Goal: Transaction & Acquisition: Purchase product/service

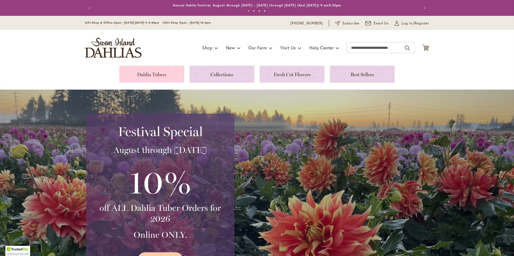
drag, startPoint x: 0, startPoint y: 0, endPoint x: 153, endPoint y: 74, distance: 170.1
click at [153, 74] on link at bounding box center [151, 74] width 65 height 17
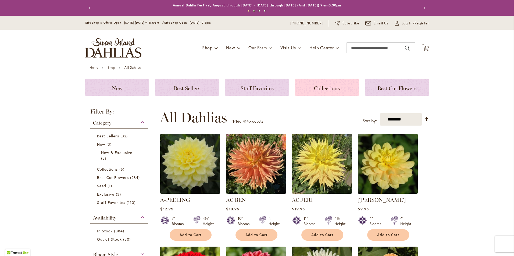
click at [337, 87] on span "Collections" at bounding box center [327, 88] width 26 height 6
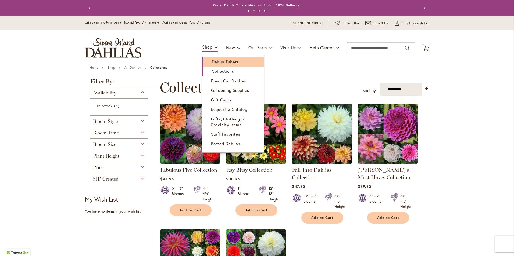
click at [215, 61] on span "Dahlia Tubers" at bounding box center [225, 61] width 27 height 5
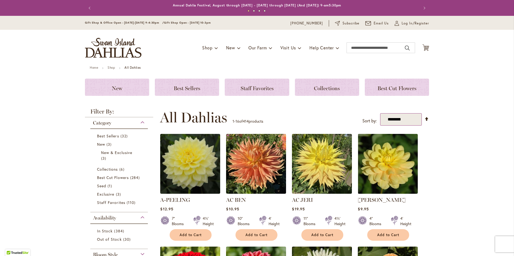
click at [394, 122] on select "**********" at bounding box center [401, 119] width 42 height 13
select select "*****"
click at [380, 113] on select "**********" at bounding box center [401, 119] width 42 height 13
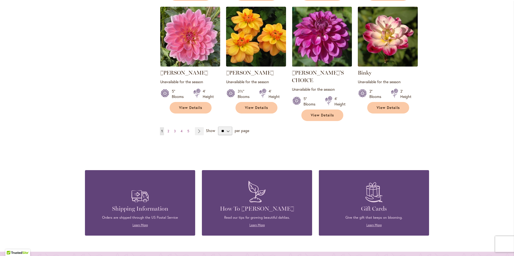
scroll to position [484, 0]
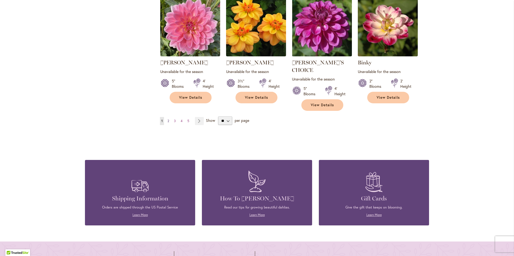
click at [167, 119] on span "2" at bounding box center [168, 121] width 2 height 4
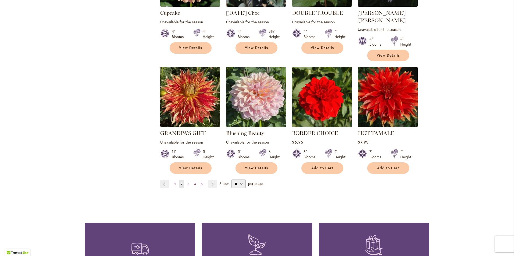
scroll to position [430, 0]
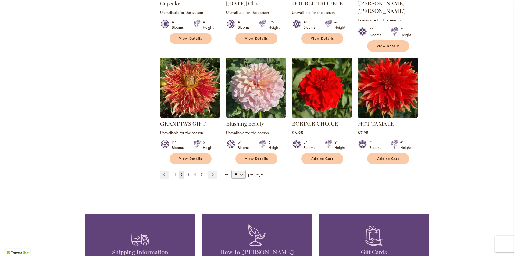
click at [187, 173] on span "3" at bounding box center [188, 175] width 2 height 4
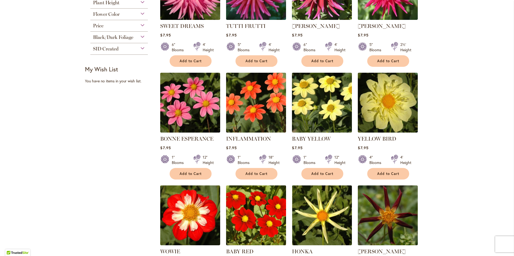
scroll to position [403, 0]
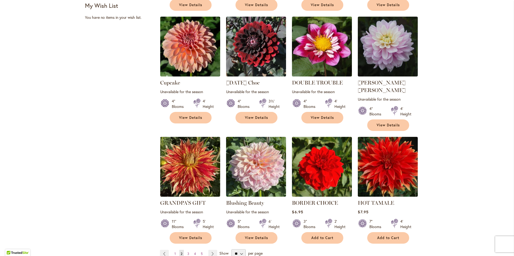
scroll to position [376, 0]
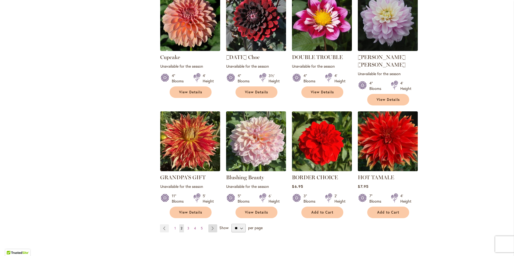
click at [208, 225] on link "Page Next" at bounding box center [212, 229] width 9 height 8
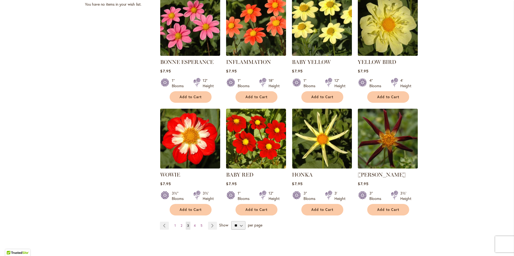
scroll to position [376, 0]
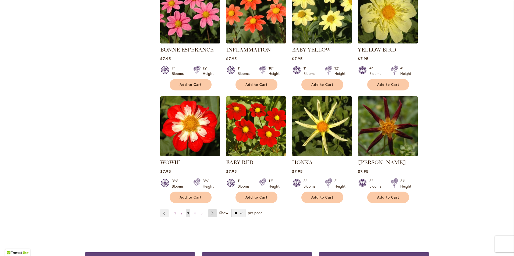
click at [210, 212] on link "Page Next" at bounding box center [212, 214] width 9 height 8
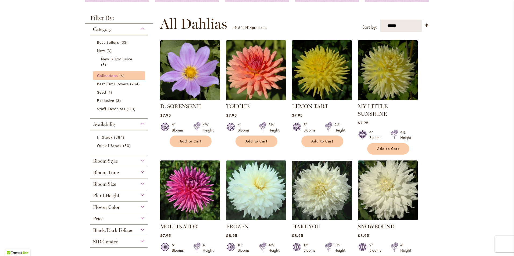
scroll to position [108, 0]
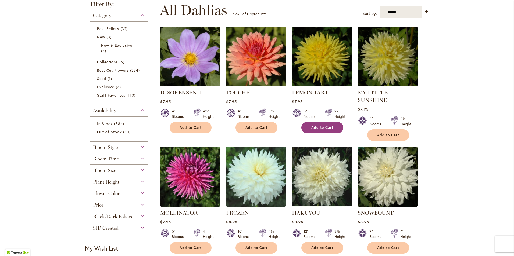
click at [317, 127] on span "Add to Cart" at bounding box center [322, 128] width 22 height 5
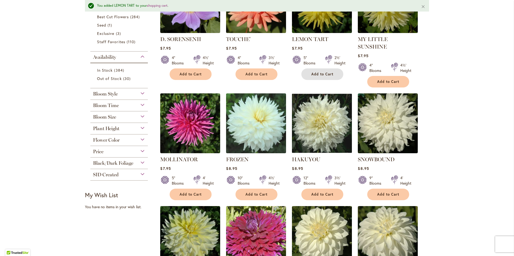
scroll to position [176, 0]
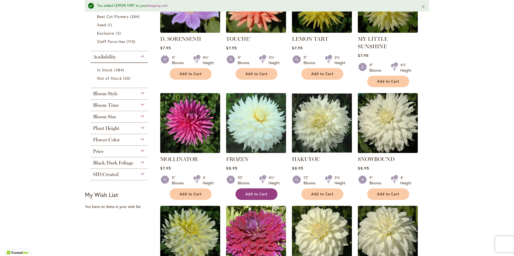
click at [252, 192] on span "Add to Cart" at bounding box center [256, 194] width 22 height 5
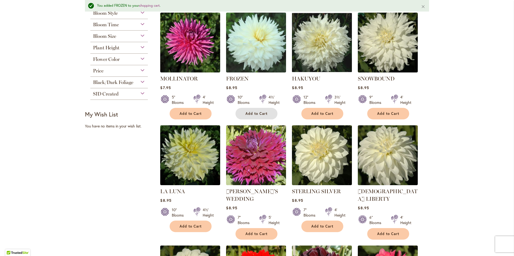
scroll to position [283, 0]
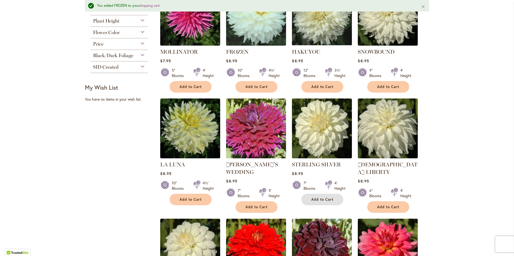
click at [313, 194] on button "Add to Cart" at bounding box center [322, 200] width 42 height 12
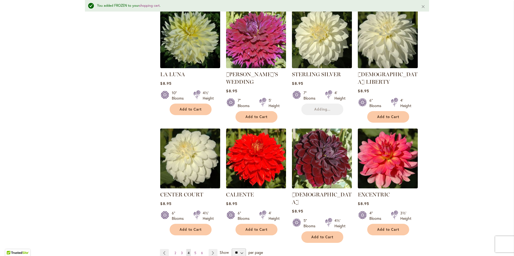
scroll to position [391, 0]
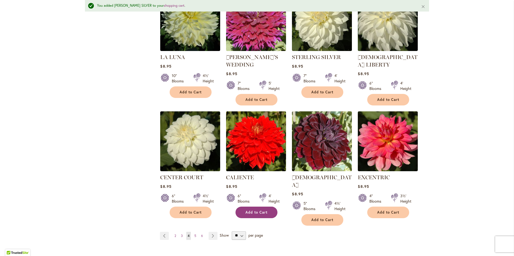
click at [256, 208] on button "Add to Cart" at bounding box center [257, 213] width 42 height 12
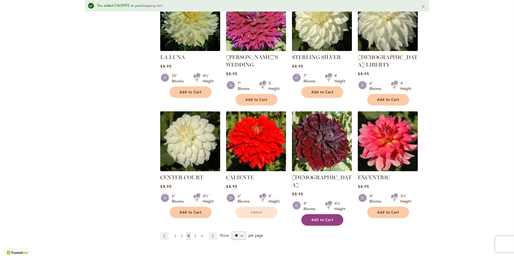
click at [315, 218] on span "Add to Cart" at bounding box center [322, 220] width 22 height 5
click at [212, 232] on link "Page Next" at bounding box center [213, 236] width 9 height 8
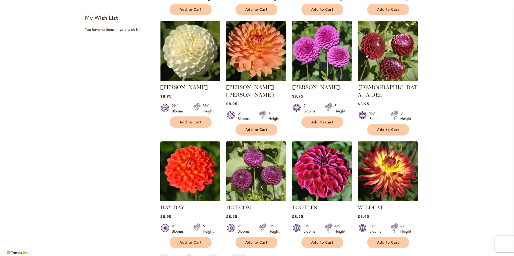
scroll to position [350, 0]
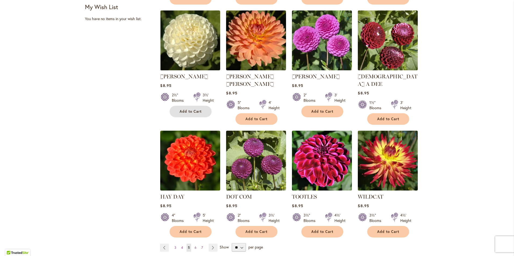
drag, startPoint x: 192, startPoint y: 113, endPoint x: 195, endPoint y: 113, distance: 3.0
click at [192, 113] on span "Add to Cart" at bounding box center [191, 111] width 22 height 5
click at [318, 110] on span "Add to Cart" at bounding box center [322, 111] width 22 height 5
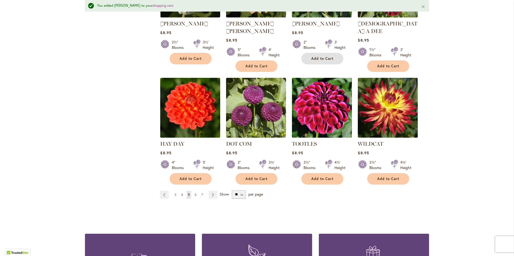
scroll to position [418, 0]
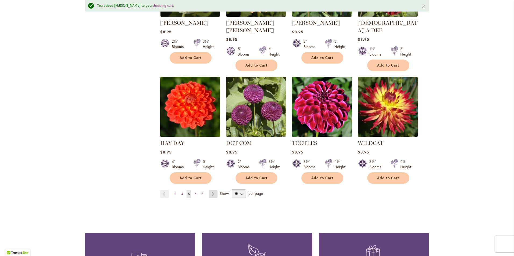
click at [211, 190] on link "Page Next" at bounding box center [213, 194] width 9 height 8
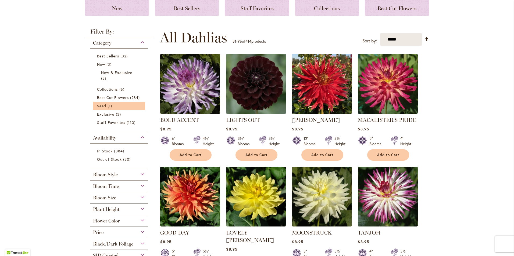
scroll to position [81, 0]
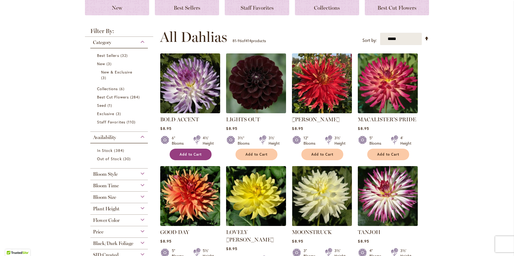
click at [183, 154] on span "Add to Cart" at bounding box center [191, 154] width 22 height 5
click at [256, 157] on button "Add to Cart" at bounding box center [257, 155] width 42 height 12
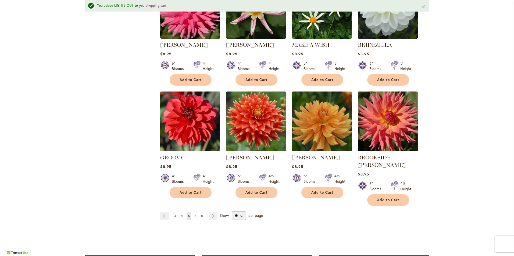
scroll to position [418, 0]
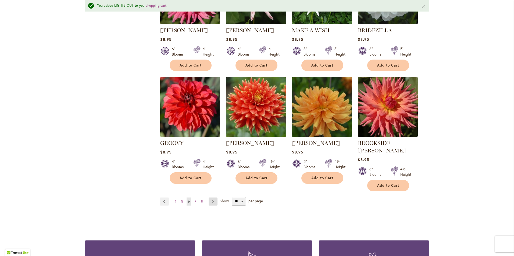
click at [209, 198] on link "Page Next" at bounding box center [213, 202] width 9 height 8
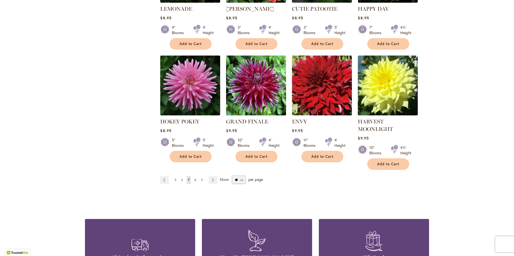
scroll to position [430, 0]
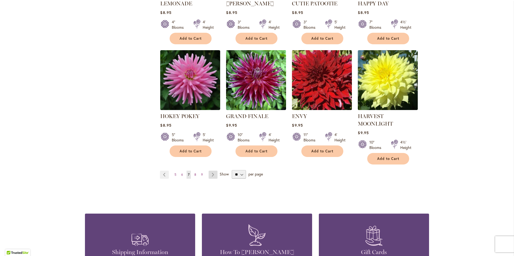
click at [213, 171] on link "Page Next" at bounding box center [213, 175] width 9 height 8
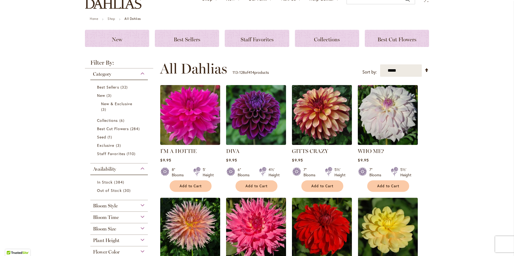
scroll to position [54, 0]
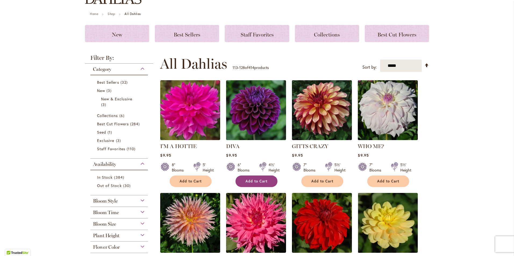
click at [245, 182] on span "Add to Cart" at bounding box center [256, 181] width 22 height 5
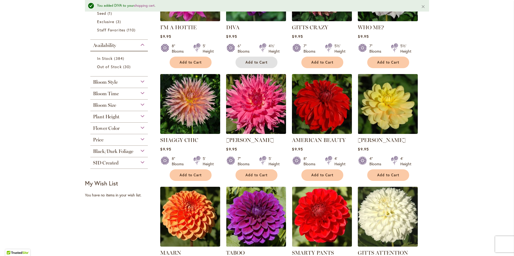
scroll to position [188, 0]
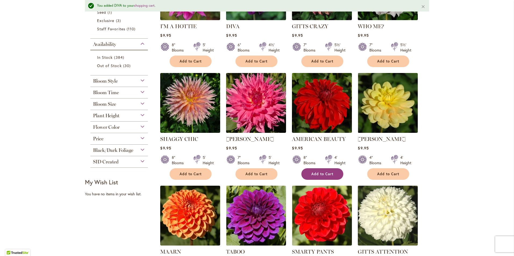
click at [315, 174] on span "Add to Cart" at bounding box center [322, 174] width 22 height 5
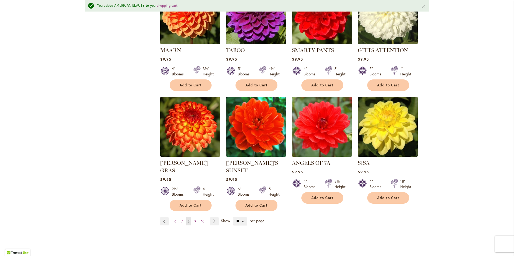
scroll to position [430, 0]
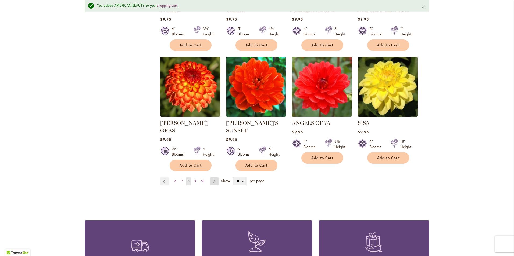
click at [212, 181] on link "Page Next" at bounding box center [214, 182] width 9 height 8
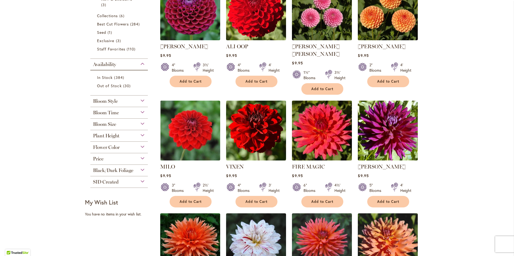
scroll to position [161, 0]
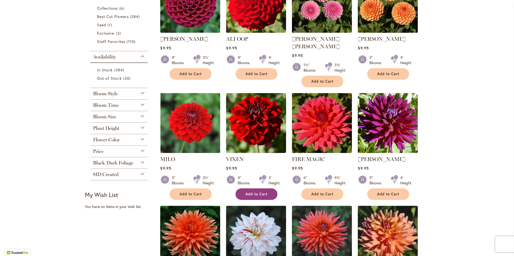
click at [245, 192] on span "Add to Cart" at bounding box center [256, 194] width 22 height 5
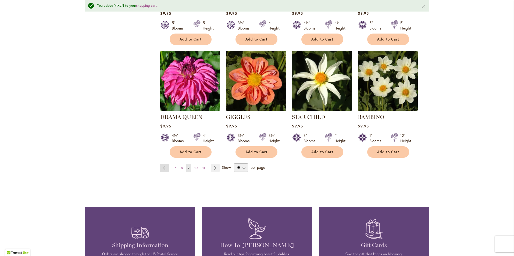
scroll to position [444, 0]
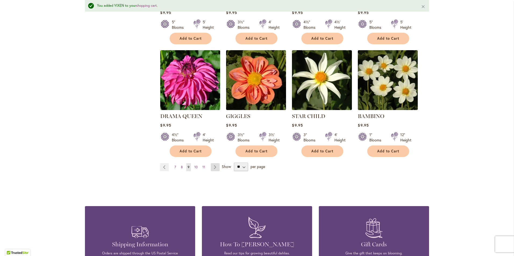
click at [213, 163] on link "Page Next" at bounding box center [215, 167] width 9 height 8
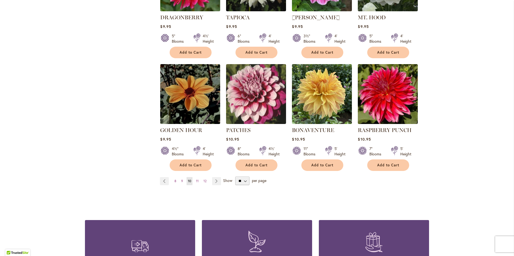
scroll to position [430, 0]
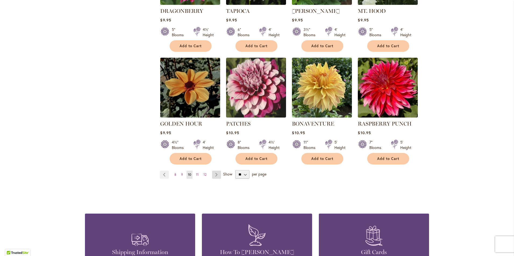
click at [216, 171] on link "Page Next" at bounding box center [216, 175] width 9 height 8
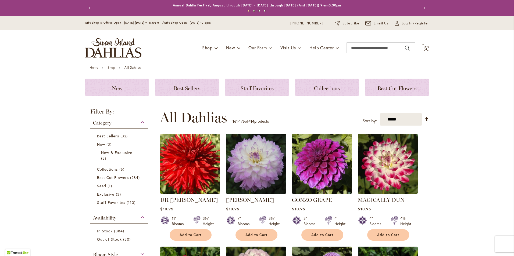
click at [259, 167] on img at bounding box center [256, 164] width 63 height 63
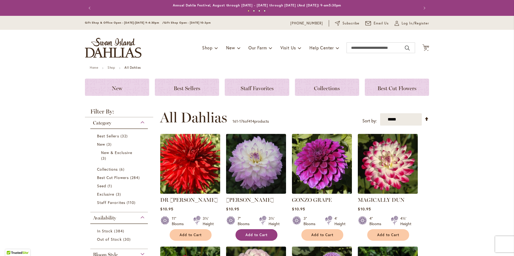
click at [255, 232] on button "Add to Cart" at bounding box center [257, 236] width 42 height 12
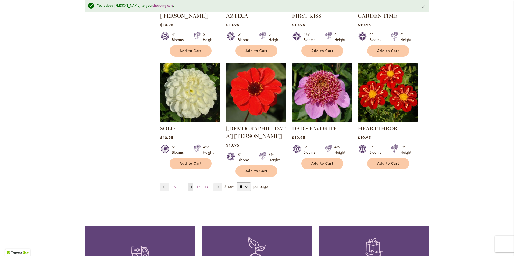
scroll to position [444, 0]
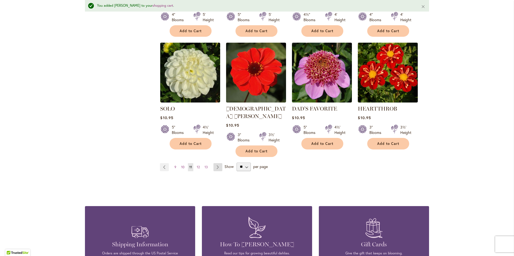
click at [215, 163] on link "Page Next" at bounding box center [217, 167] width 9 height 8
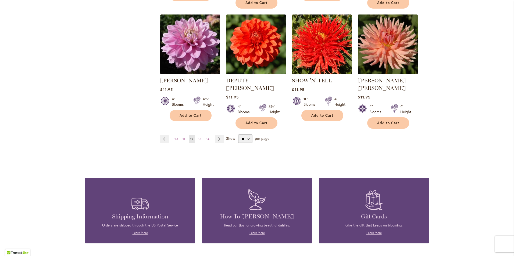
scroll to position [484, 0]
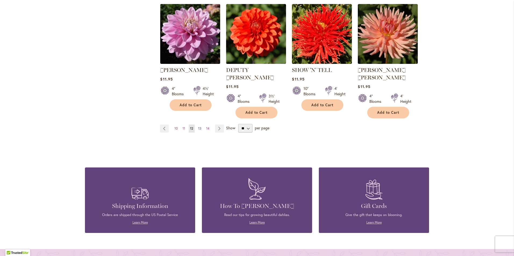
click at [198, 127] on span "13" at bounding box center [199, 129] width 3 height 4
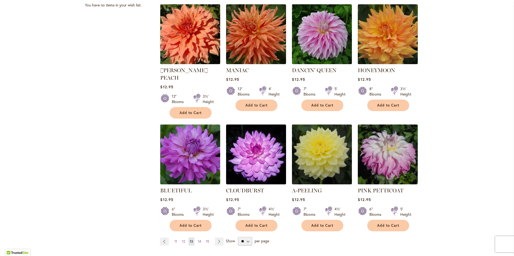
scroll to position [376, 0]
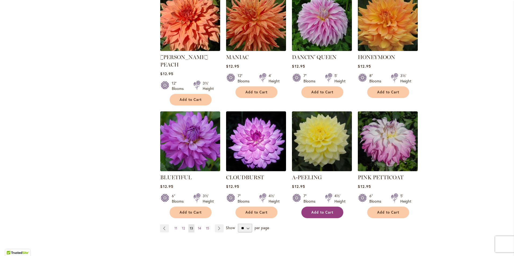
click at [308, 207] on button "Add to Cart" at bounding box center [322, 213] width 42 height 12
click at [218, 225] on link "Page Next" at bounding box center [219, 229] width 9 height 8
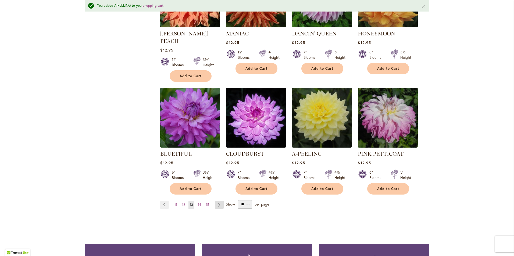
scroll to position [418, 0]
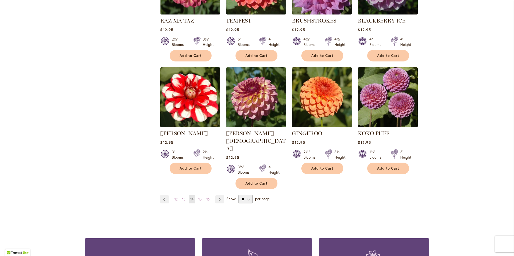
scroll to position [430, 0]
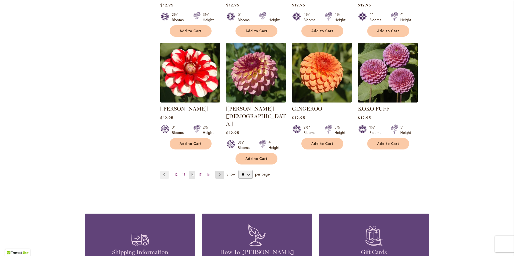
click at [218, 171] on link "Page Next" at bounding box center [219, 175] width 9 height 8
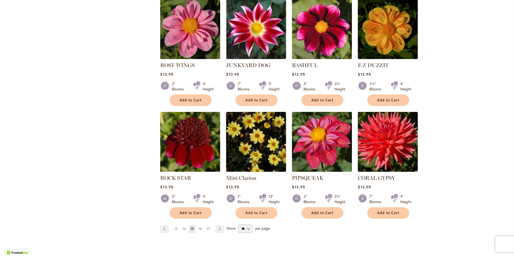
scroll to position [376, 0]
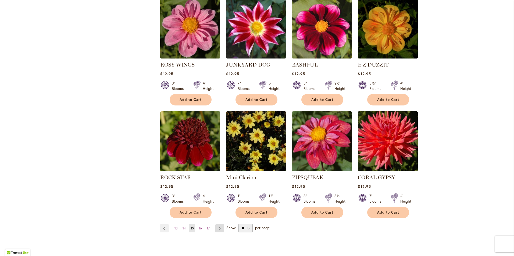
click at [216, 225] on link "Page Next" at bounding box center [219, 229] width 9 height 8
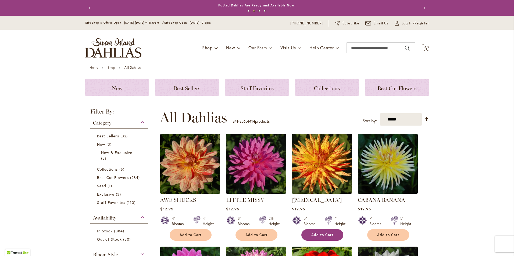
click at [316, 231] on button "Add to Cart" at bounding box center [322, 236] width 42 height 12
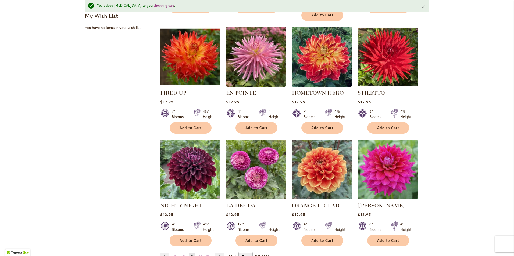
scroll to position [376, 0]
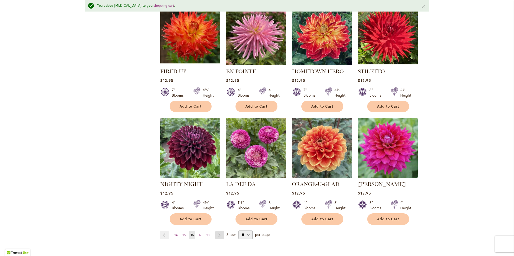
click at [219, 231] on link "Page Next" at bounding box center [219, 235] width 9 height 8
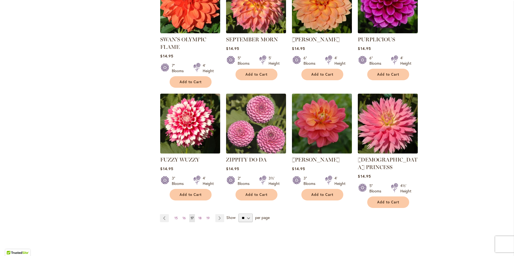
scroll to position [403, 0]
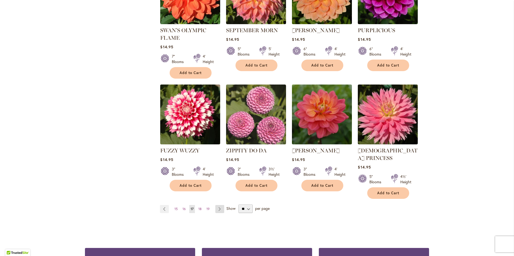
click at [217, 205] on link "Page Next" at bounding box center [219, 209] width 9 height 8
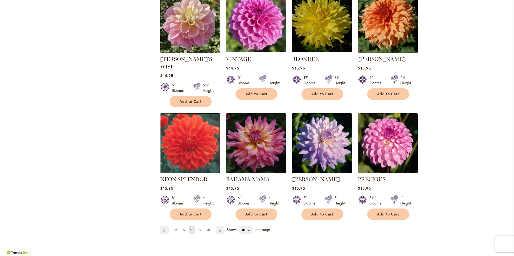
scroll to position [430, 0]
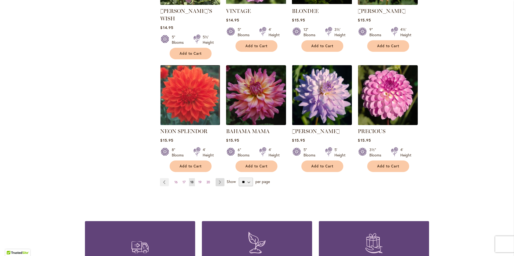
click at [218, 179] on link "Page Next" at bounding box center [220, 183] width 9 height 8
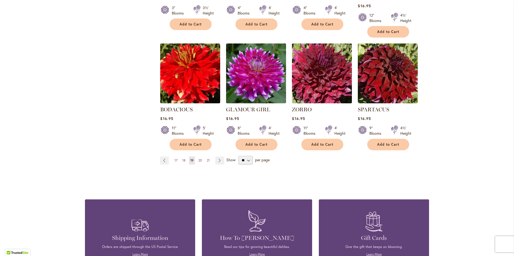
scroll to position [457, 0]
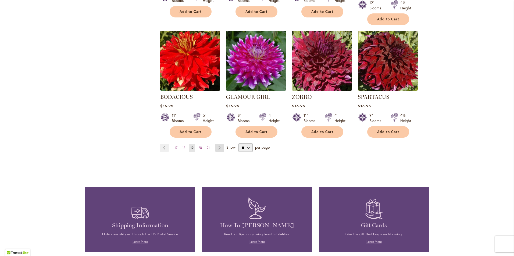
click at [215, 147] on link "Page Next" at bounding box center [219, 148] width 9 height 8
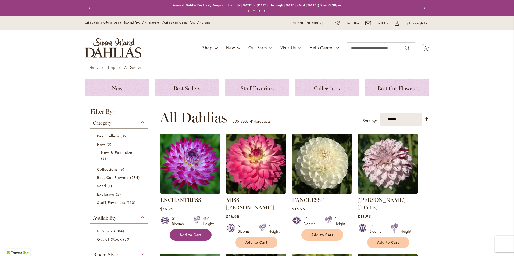
click at [186, 234] on span "Add to Cart" at bounding box center [191, 235] width 22 height 5
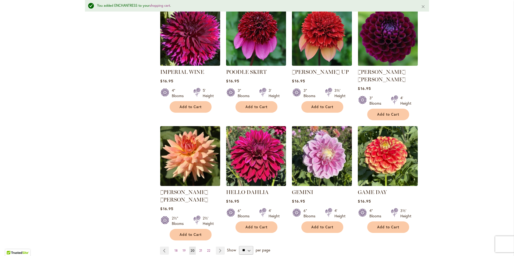
scroll to position [376, 0]
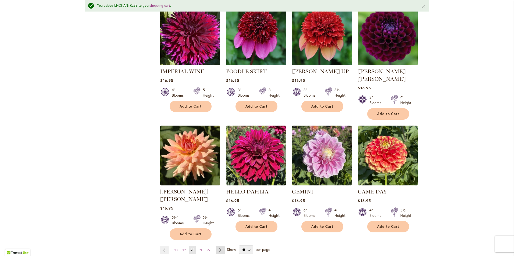
click at [217, 247] on link "Page Next" at bounding box center [220, 251] width 9 height 8
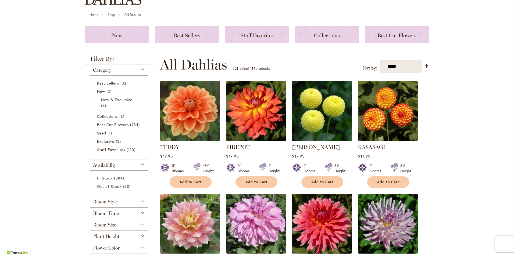
scroll to position [81, 0]
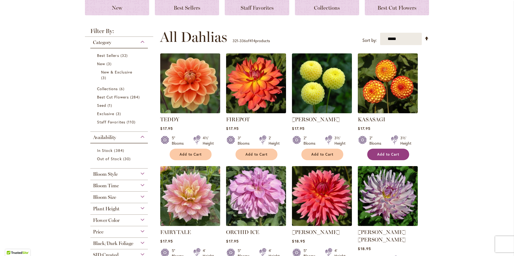
click at [388, 157] on span "Add to Cart" at bounding box center [388, 154] width 22 height 5
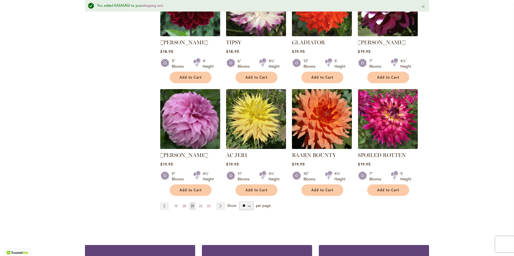
scroll to position [418, 0]
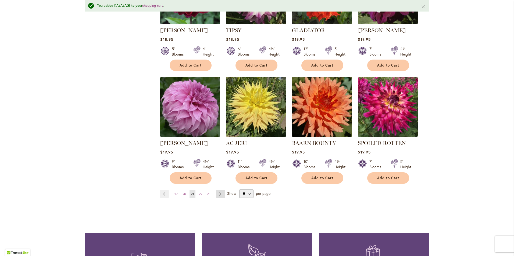
click at [220, 190] on link "Page Next" at bounding box center [220, 194] width 9 height 8
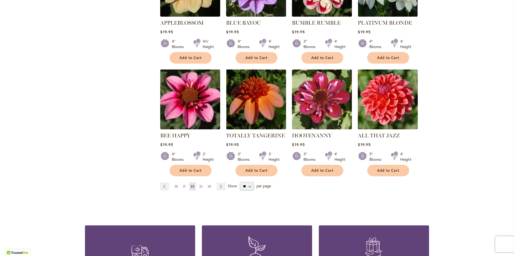
scroll to position [430, 0]
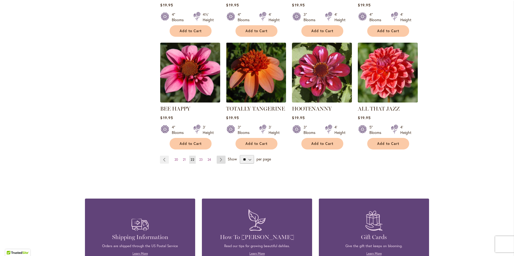
click at [223, 159] on link "Page Next" at bounding box center [221, 160] width 9 height 8
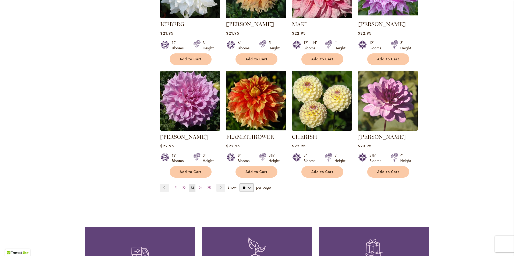
scroll to position [403, 0]
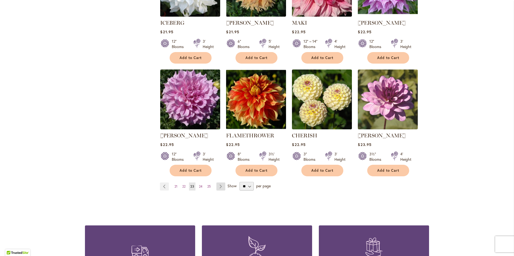
click at [218, 186] on link "Page Next" at bounding box center [220, 187] width 9 height 8
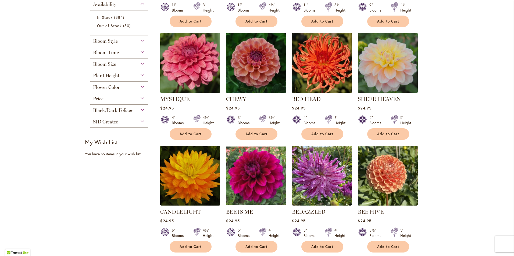
scroll to position [215, 0]
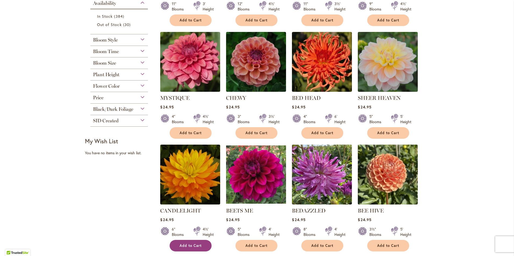
click at [189, 244] on span "Add to Cart" at bounding box center [191, 246] width 22 height 5
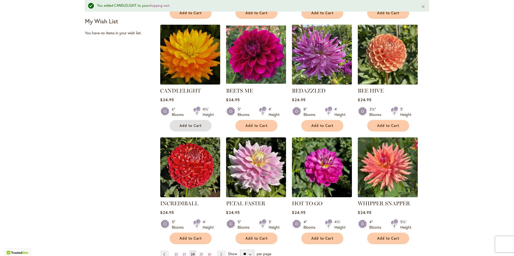
scroll to position [364, 0]
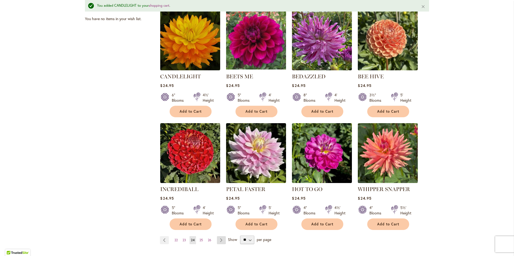
click at [221, 240] on link "Page Next" at bounding box center [221, 241] width 9 height 8
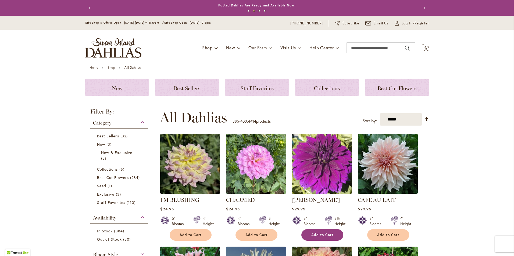
click at [315, 236] on span "Add to Cart" at bounding box center [322, 235] width 22 height 5
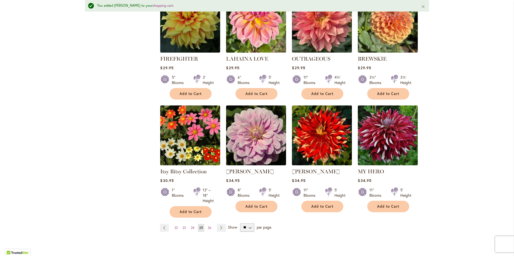
scroll to position [444, 0]
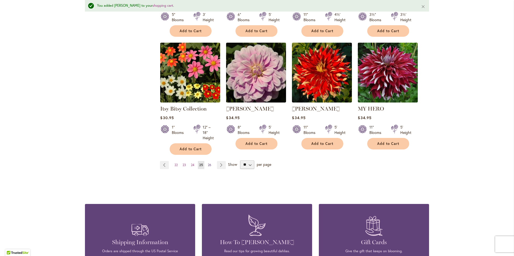
click at [208, 165] on span "26" at bounding box center [209, 165] width 3 height 4
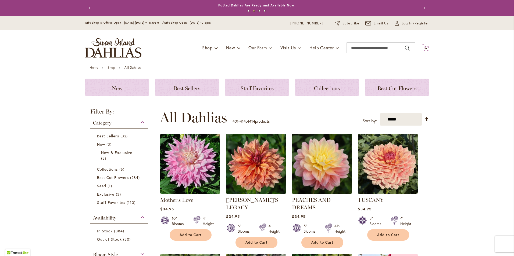
click at [426, 47] on icon "Cart .cls-1 { fill: #231f20; }" at bounding box center [425, 47] width 7 height 7
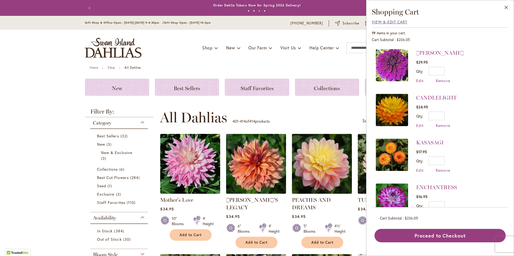
click at [387, 21] on span "View & Edit Cart" at bounding box center [389, 21] width 35 height 5
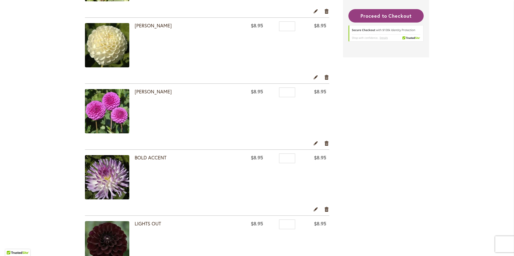
scroll to position [430, 0]
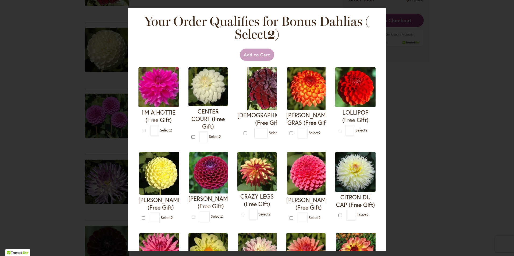
click at [0, 256] on div at bounding box center [0, 256] width 0 height 0
type input "*"
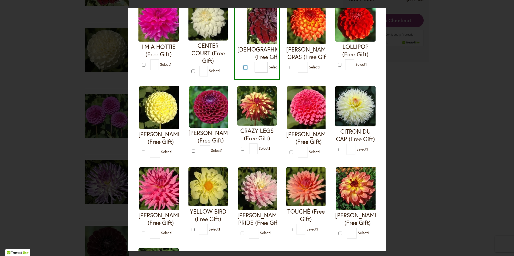
scroll to position [54, 0]
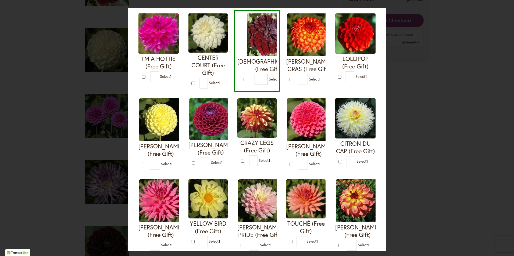
click at [204, 79] on form "CENTER COURT (Free Gift) * 1" at bounding box center [207, 50] width 39 height 75
type input "*"
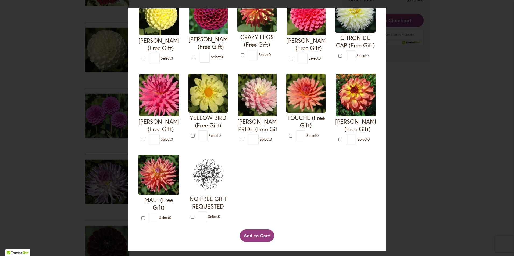
scroll to position [240, 0]
click at [257, 233] on button "Add to Cart" at bounding box center [257, 236] width 35 height 12
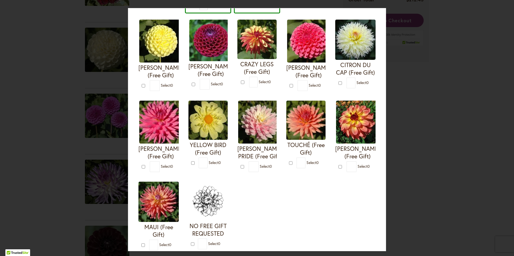
scroll to position [110, 0]
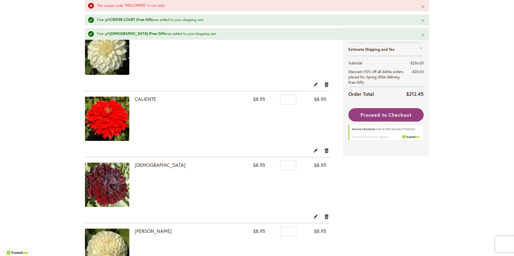
scroll to position [296, 0]
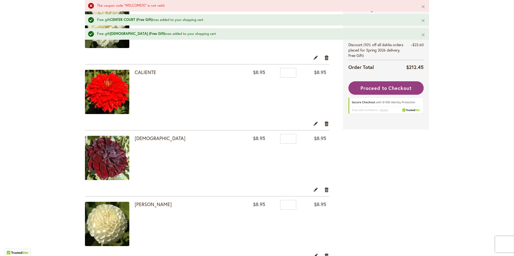
click at [326, 188] on link "Remove item" at bounding box center [326, 190] width 5 height 6
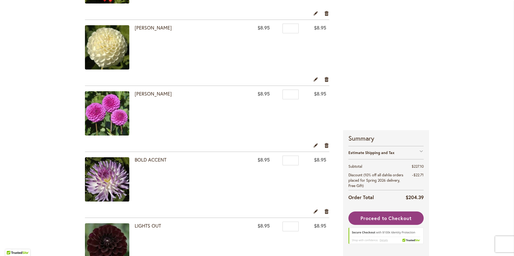
scroll to position [376, 0]
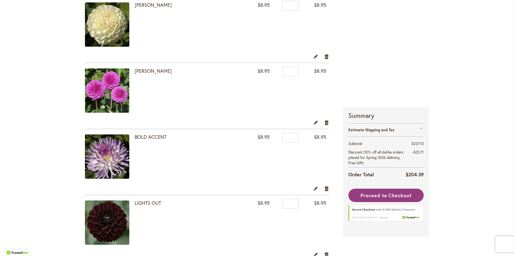
click at [418, 127] on div "Estimate Shipping and Tax" at bounding box center [385, 129] width 75 height 13
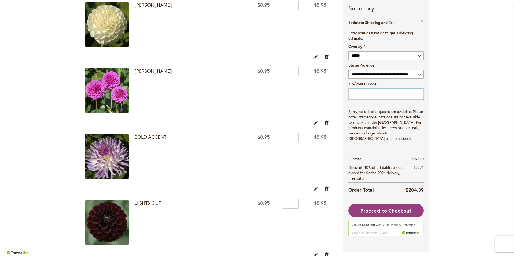
click at [367, 99] on input "Zip/Postal Code" at bounding box center [385, 94] width 75 height 11
type input "*****"
select select "**"
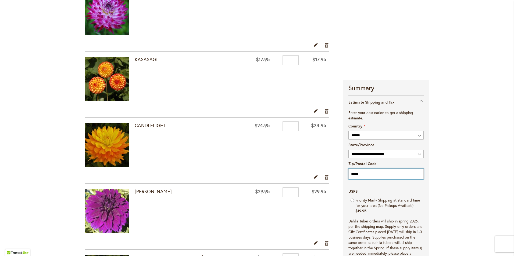
scroll to position [1049, 0]
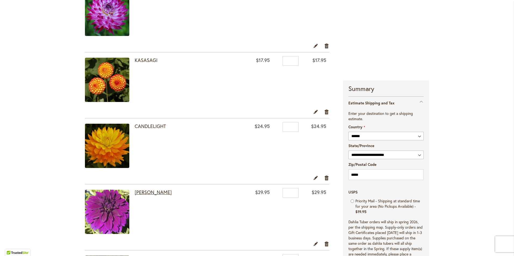
click at [142, 191] on link "[PERSON_NAME]" at bounding box center [153, 192] width 37 height 6
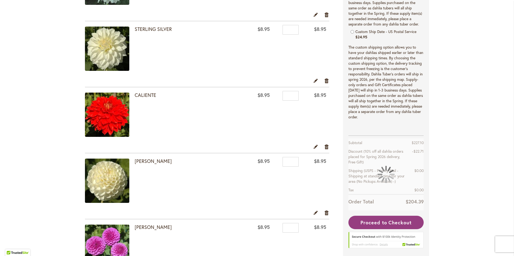
select select "**"
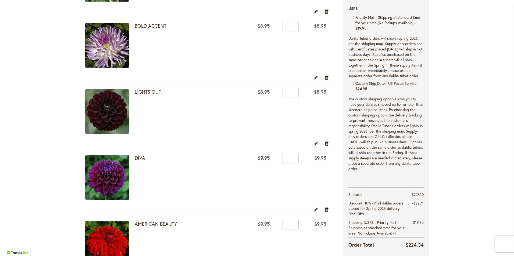
scroll to position [489, 0]
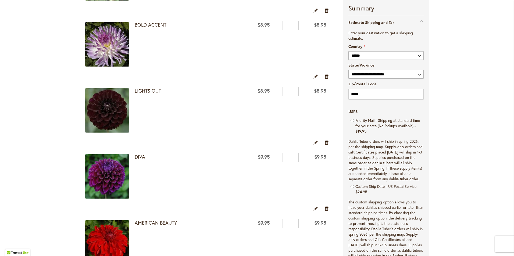
click at [135, 158] on link "DIVA" at bounding box center [140, 157] width 10 height 6
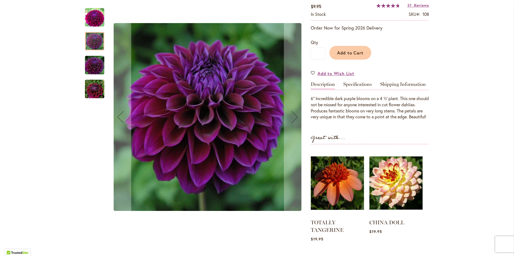
scroll to position [134, 0]
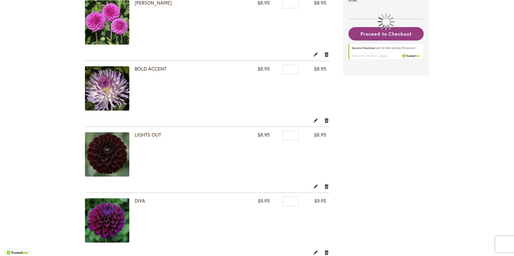
select select "**"
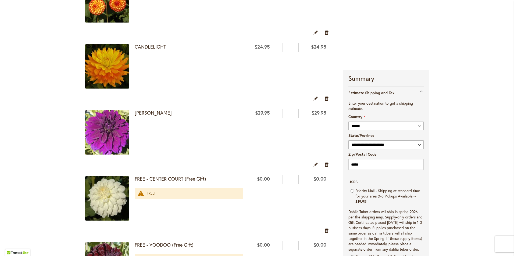
scroll to position [1118, 0]
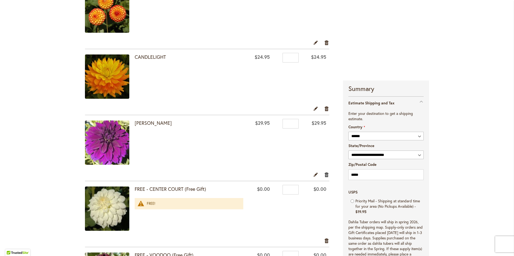
click at [325, 174] on link "Remove item" at bounding box center [326, 175] width 5 height 6
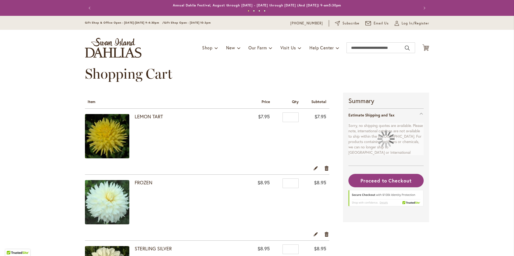
select select "**"
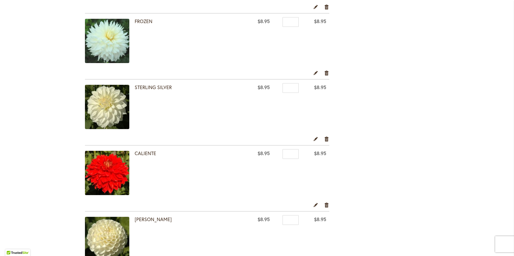
scroll to position [161, 0]
click at [325, 138] on link "Remove item" at bounding box center [326, 139] width 5 height 6
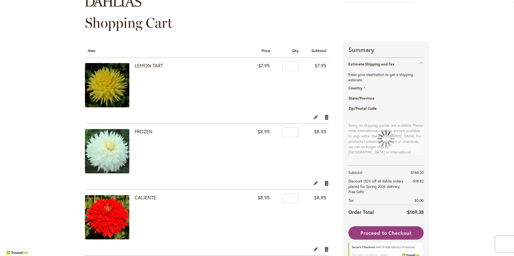
select select "**"
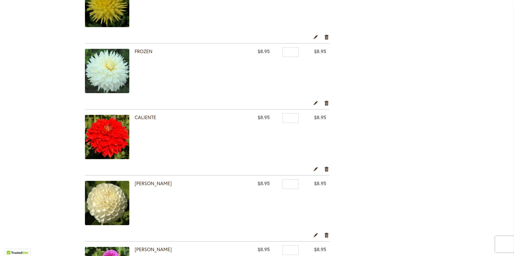
scroll to position [81, 0]
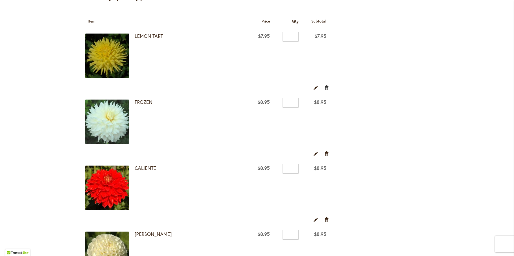
click at [324, 90] on link "Remove item" at bounding box center [326, 88] width 5 height 6
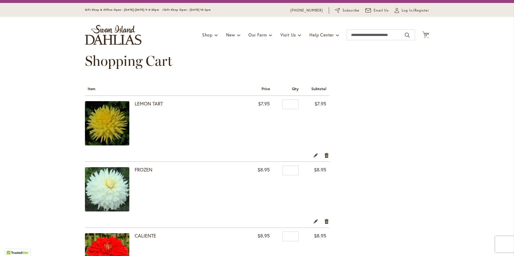
scroll to position [0, 0]
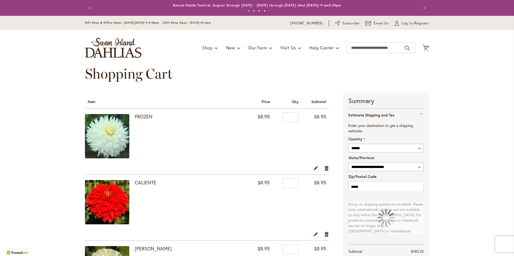
select select "**"
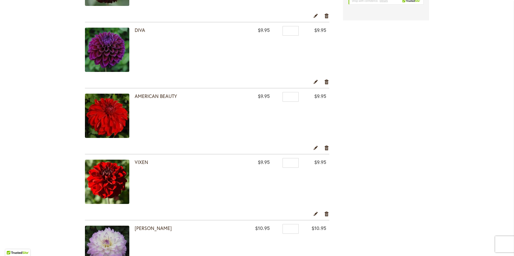
scroll to position [565, 0]
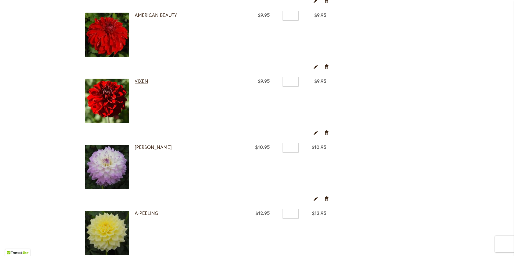
click at [138, 81] on link "VIXEN" at bounding box center [141, 81] width 13 height 6
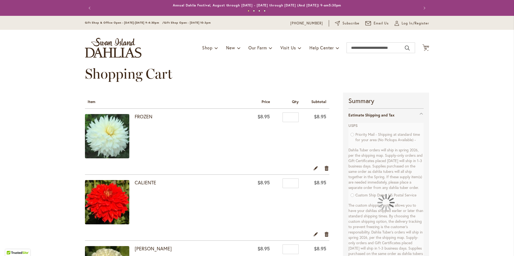
select select "**"
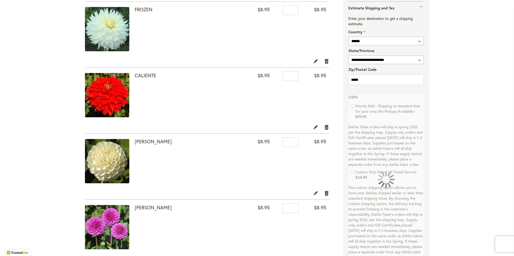
scroll to position [108, 0]
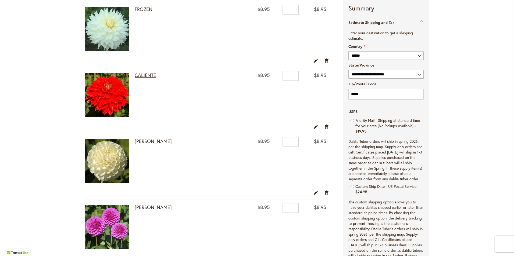
click at [140, 74] on link "CALIENTE" at bounding box center [146, 75] width 22 height 6
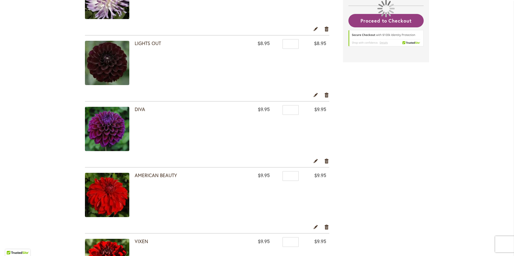
select select "**"
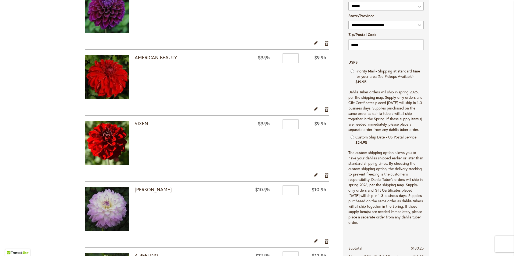
scroll to position [526, 0]
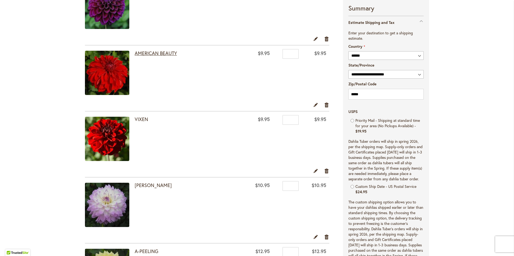
click at [157, 51] on link "AMERICAN BEAUTY" at bounding box center [156, 53] width 42 height 6
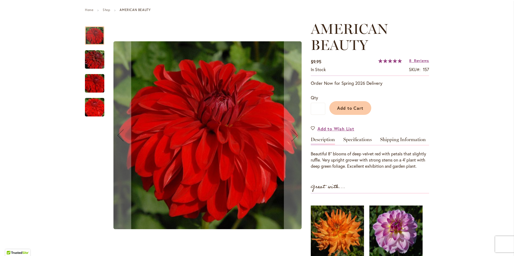
scroll to position [81, 0]
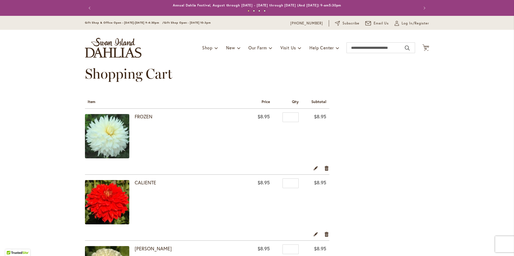
select select "**"
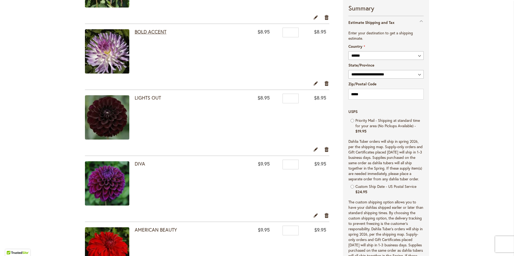
click at [142, 32] on link "BOLD ACCENT" at bounding box center [151, 31] width 32 height 6
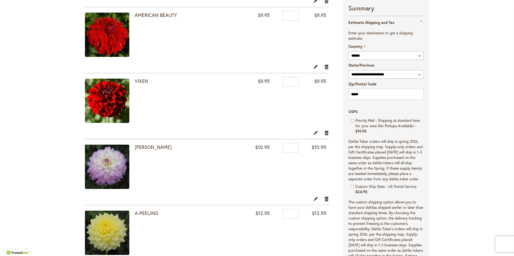
scroll to position [581, 0]
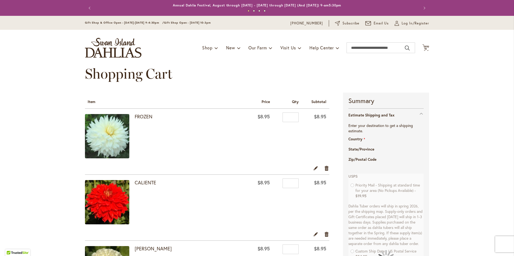
select select "**"
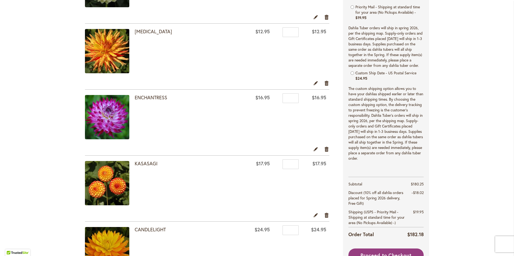
scroll to position [807, 0]
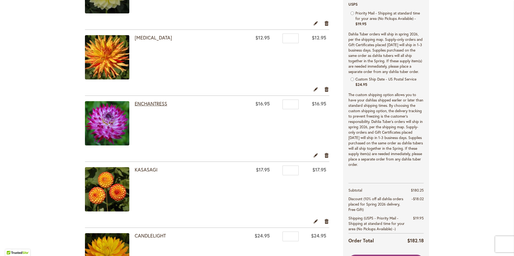
click at [151, 106] on link "ENCHANTRESS" at bounding box center [151, 104] width 33 height 6
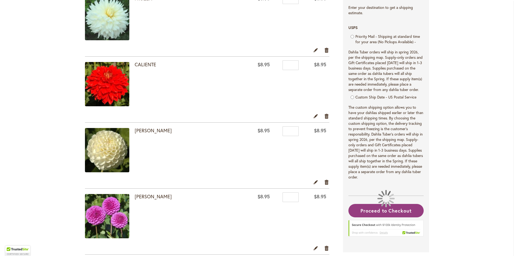
select select "**"
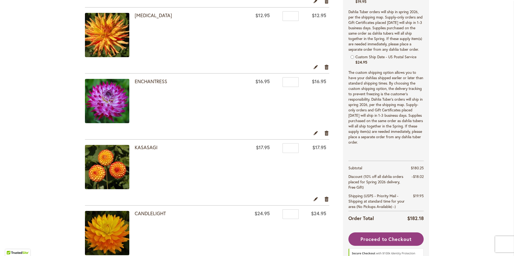
scroll to position [833, 0]
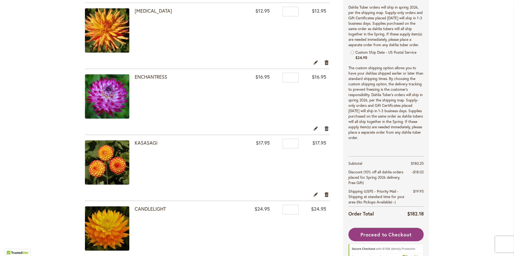
click at [325, 130] on link "Remove item" at bounding box center [326, 129] width 5 height 6
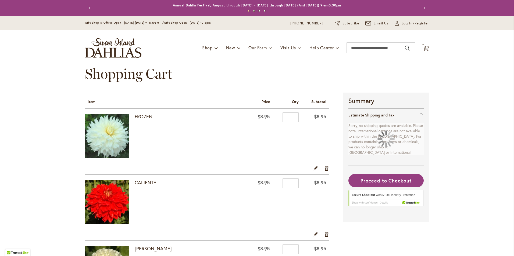
select select "**"
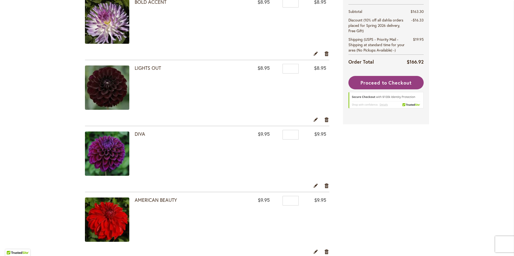
scroll to position [403, 0]
